Goal: Task Accomplishment & Management: Complete application form

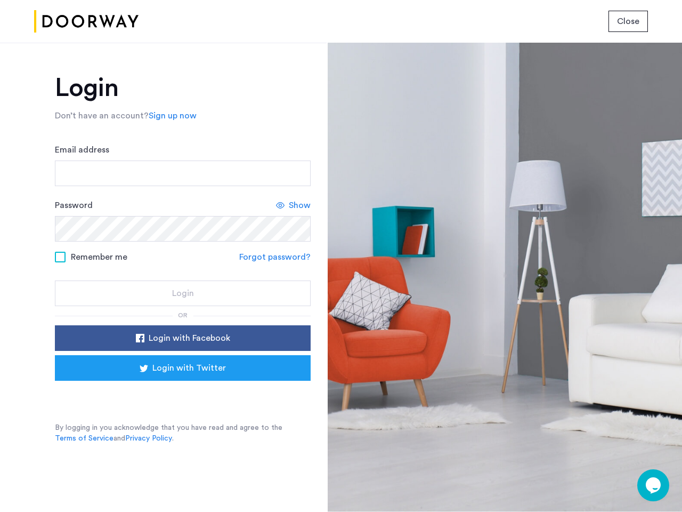
click at [629, 21] on span "Close" at bounding box center [628, 21] width 22 height 13
click at [170, 116] on link "Sign up now" at bounding box center [173, 115] width 48 height 13
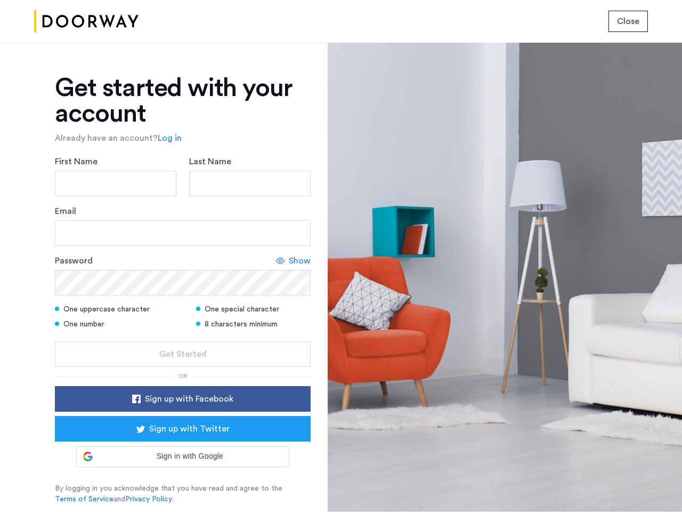
click at [294, 205] on div "Email" at bounding box center [183, 225] width 256 height 41
click at [277, 257] on icon at bounding box center [280, 260] width 9 height 9
click at [183, 338] on form "First Name Last Name Email Password Show One uppercase character One special ch…" at bounding box center [183, 261] width 256 height 212
click at [183, 368] on div "Get started with your account Already have an account? Log in First Name Last N…" at bounding box center [183, 289] width 256 height 429
click at [654, 485] on div at bounding box center [505, 277] width 355 height 469
